Goal: Task Accomplishment & Management: Use online tool/utility

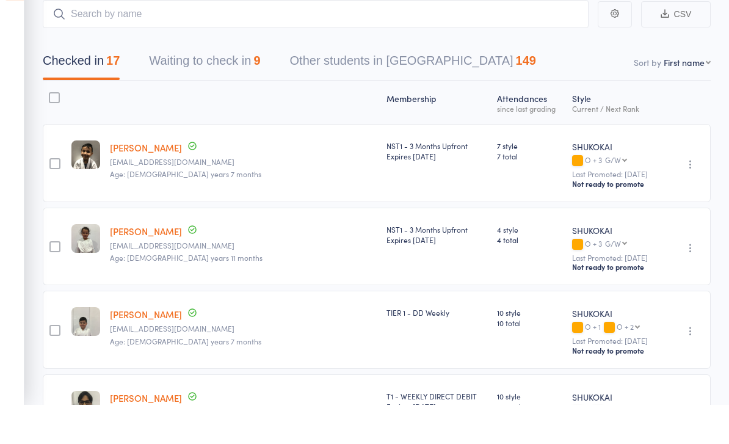
scroll to position [39, 0]
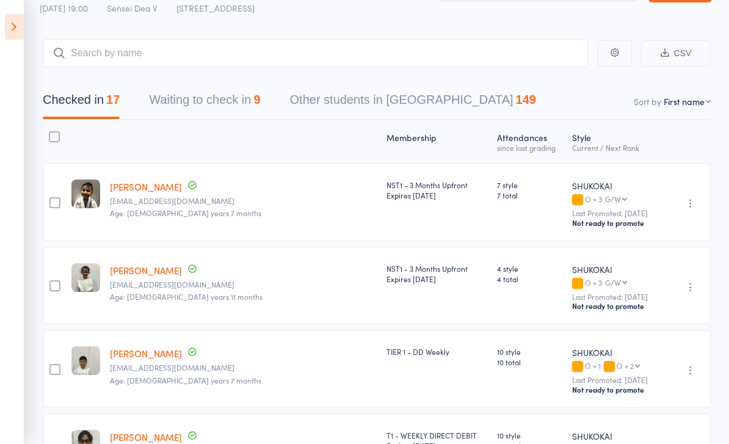
click at [15, 37] on icon at bounding box center [14, 27] width 19 height 26
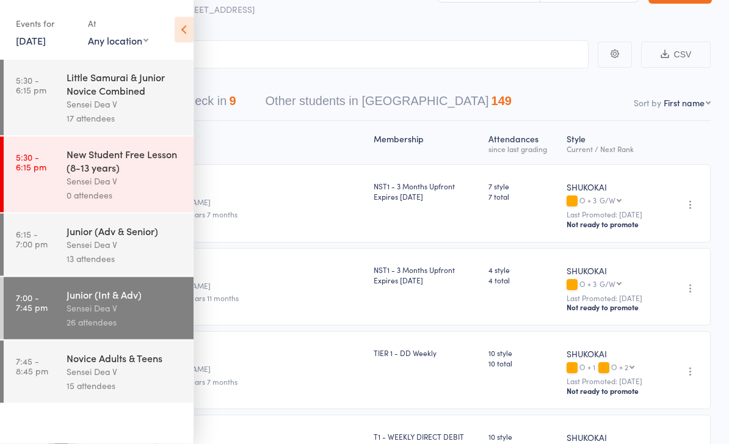
scroll to position [38, 0]
click at [56, 388] on link "7:45 - 8:45 pm Novice Adults & Teens Sensei Dea V 15 attendees" at bounding box center [99, 372] width 190 height 62
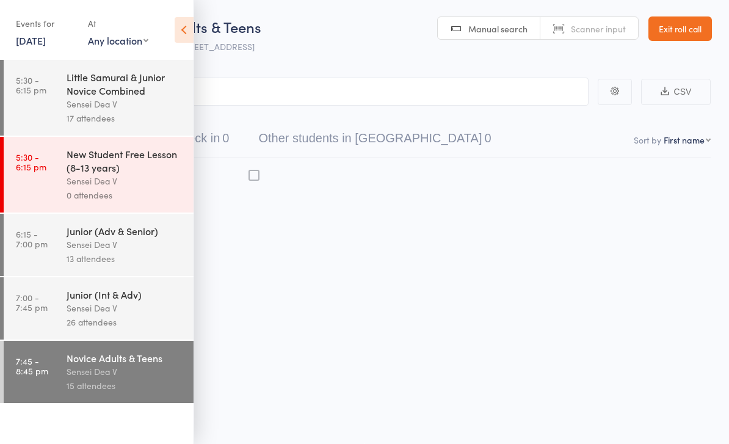
scroll to position [9, 0]
click at [190, 32] on icon at bounding box center [184, 30] width 19 height 26
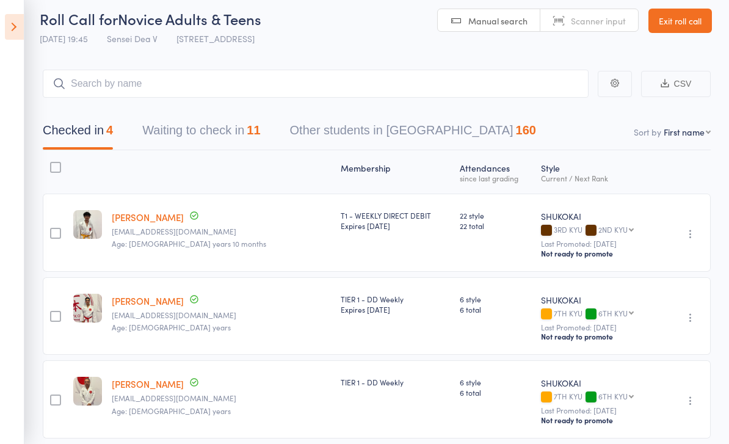
click at [159, 134] on button "Waiting to check in 11" at bounding box center [201, 133] width 118 height 32
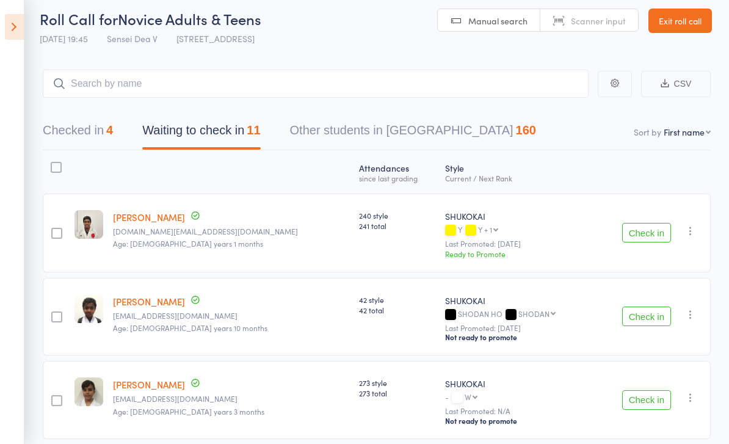
scroll to position [24, 0]
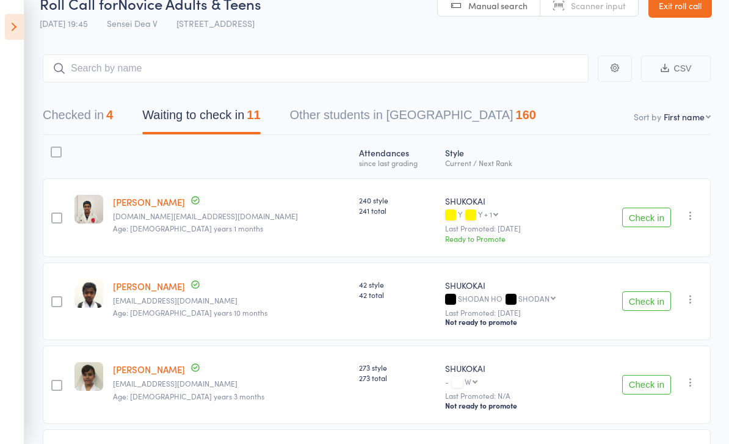
click at [640, 213] on button "Check in" at bounding box center [646, 218] width 49 height 20
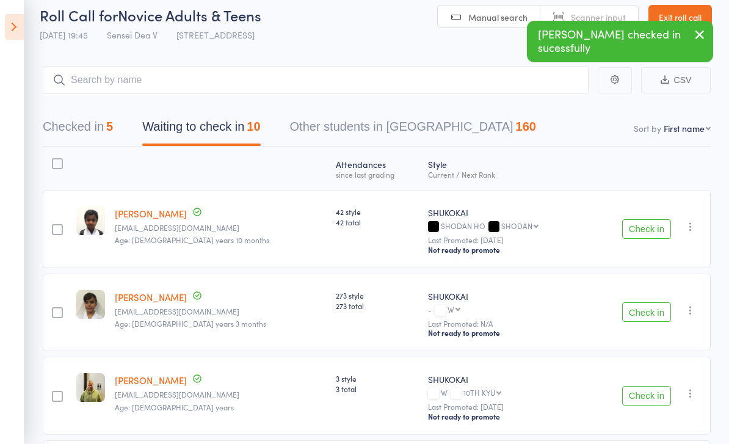
scroll to position [9, 0]
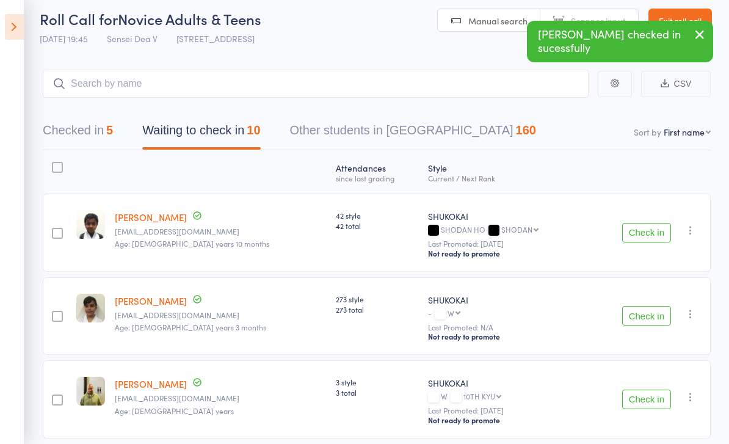
click at [643, 319] on button "Check in" at bounding box center [646, 316] width 49 height 20
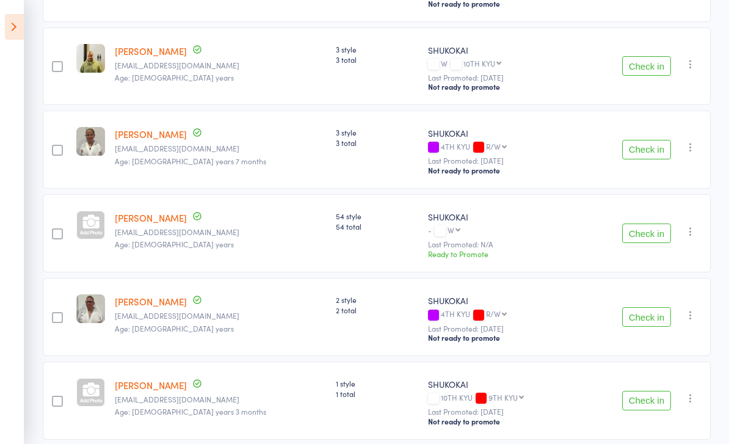
scroll to position [257, 0]
click at [643, 72] on button "Check in" at bounding box center [646, 67] width 49 height 20
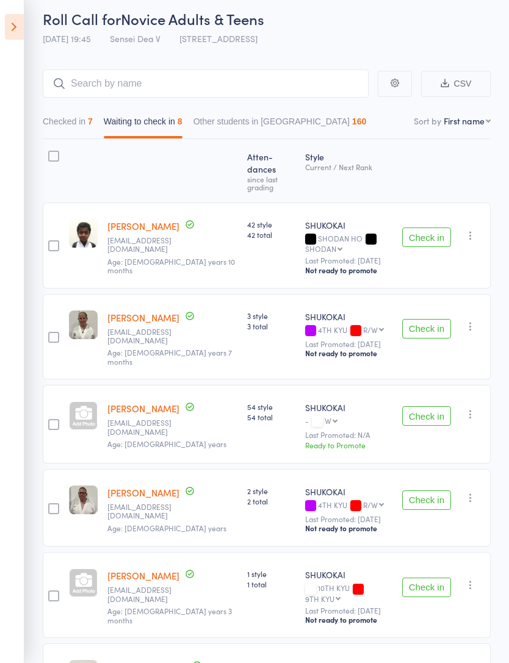
scroll to position [0, 0]
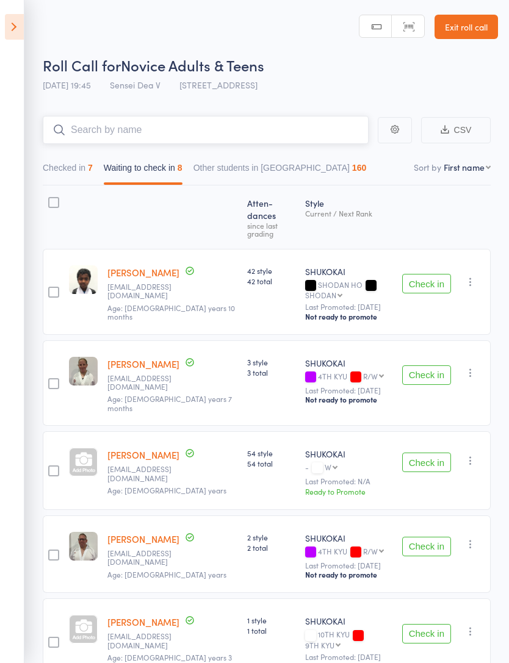
click at [296, 144] on input "search" at bounding box center [206, 130] width 326 height 28
type input "K"
click at [49, 165] on button "Checked in 7" at bounding box center [68, 171] width 50 height 28
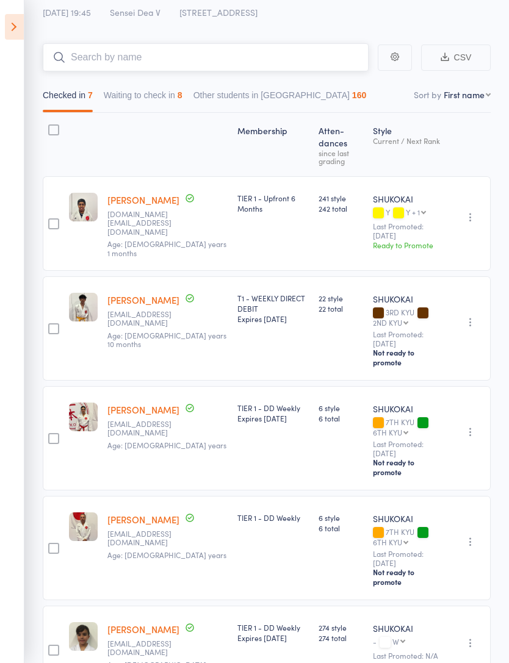
scroll to position [71, 0]
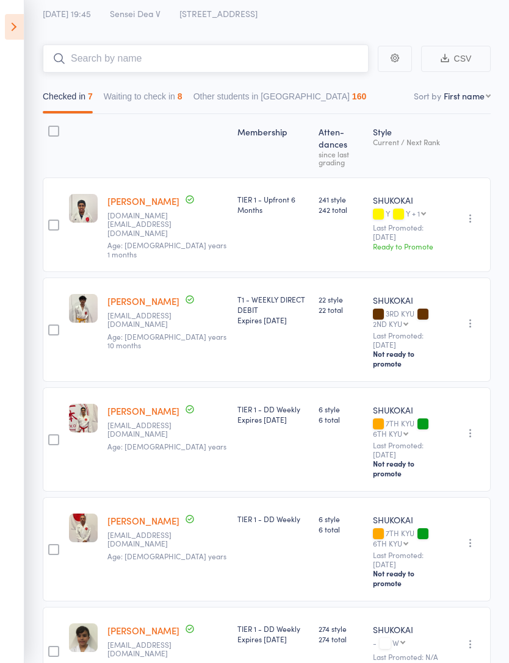
click at [319, 72] on input "search" at bounding box center [206, 59] width 326 height 28
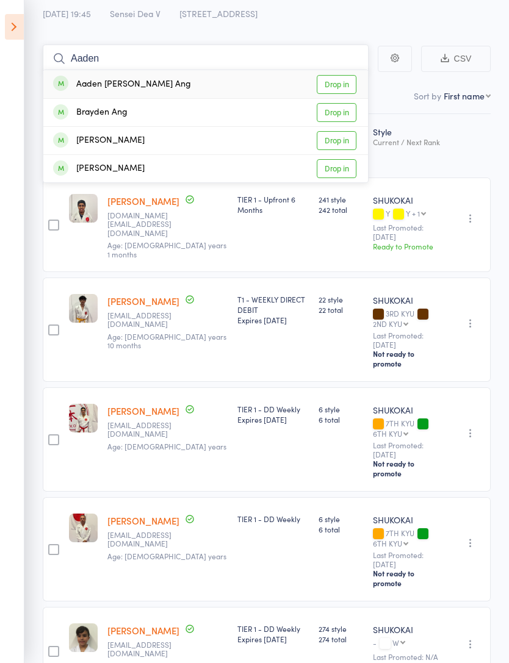
type input "Aaden"
click at [331, 78] on link "Drop in" at bounding box center [337, 84] width 40 height 19
